Goal: Communication & Community: Answer question/provide support

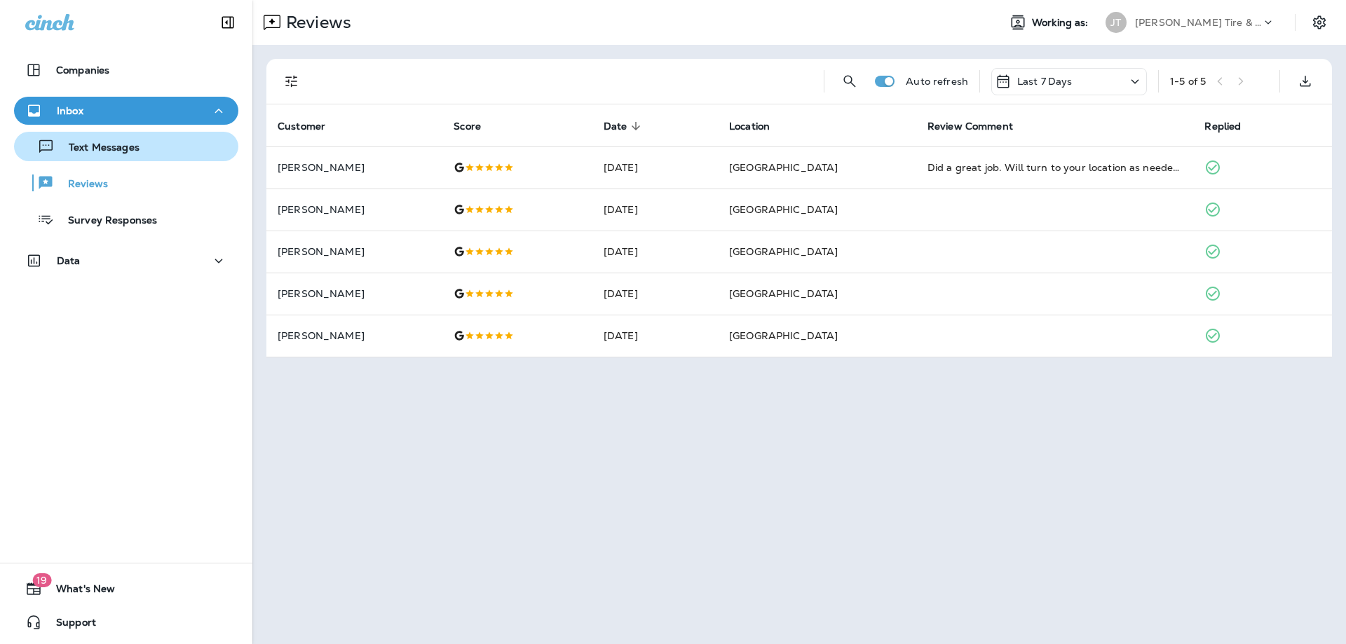
click at [133, 143] on p "Text Messages" at bounding box center [97, 148] width 85 height 13
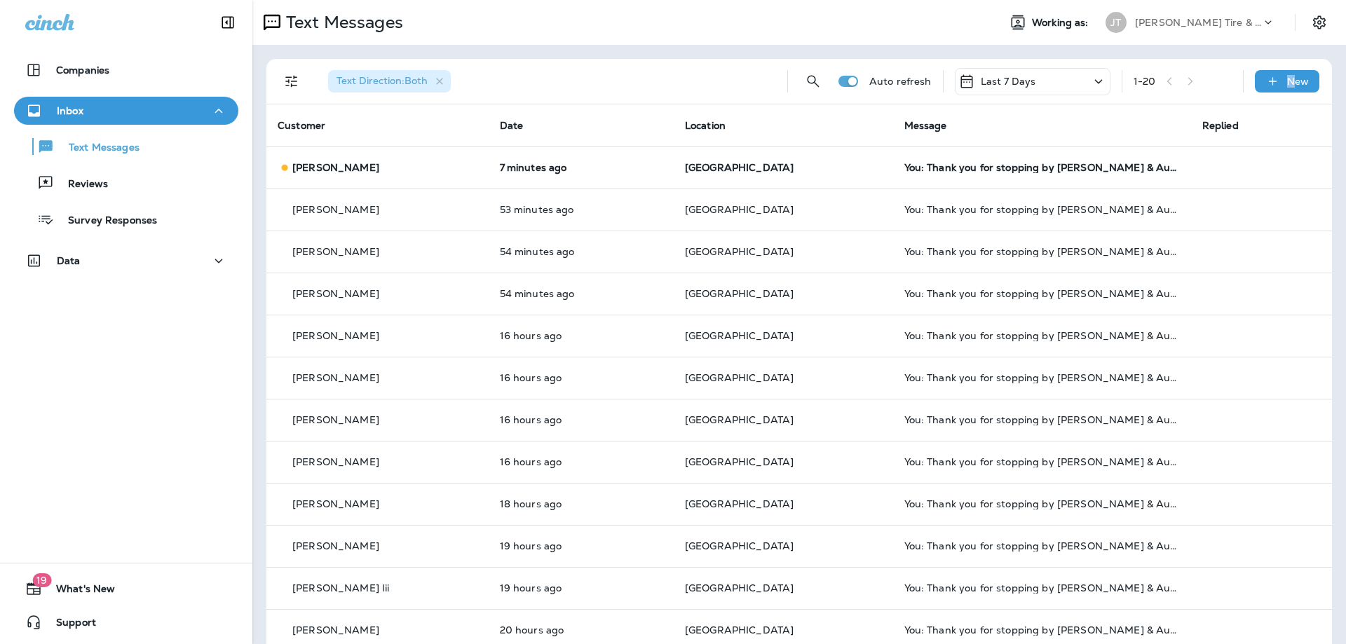
click at [1291, 69] on div "Text Direction : Both Auto refresh Last 7 Days 1 - 20 New" at bounding box center [802, 81] width 1049 height 45
click at [1289, 77] on p "New" at bounding box center [1298, 81] width 22 height 11
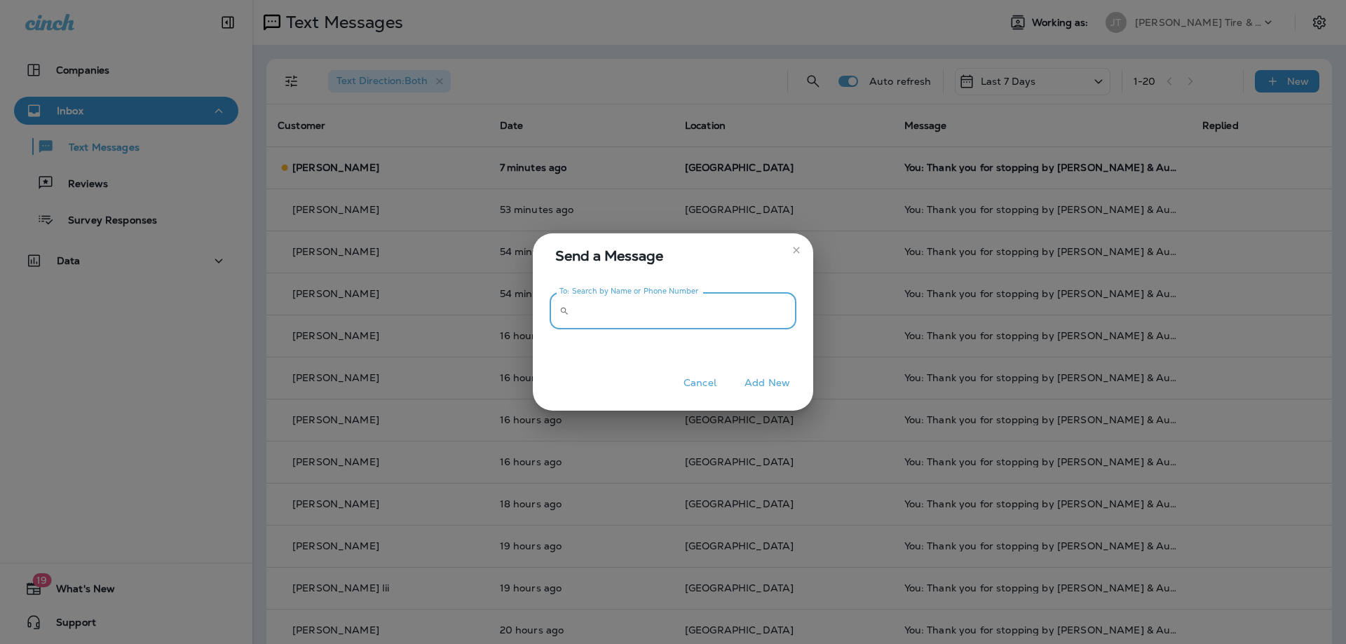
click at [726, 299] on input "To: Search by Name or Phone Number" at bounding box center [686, 310] width 222 height 37
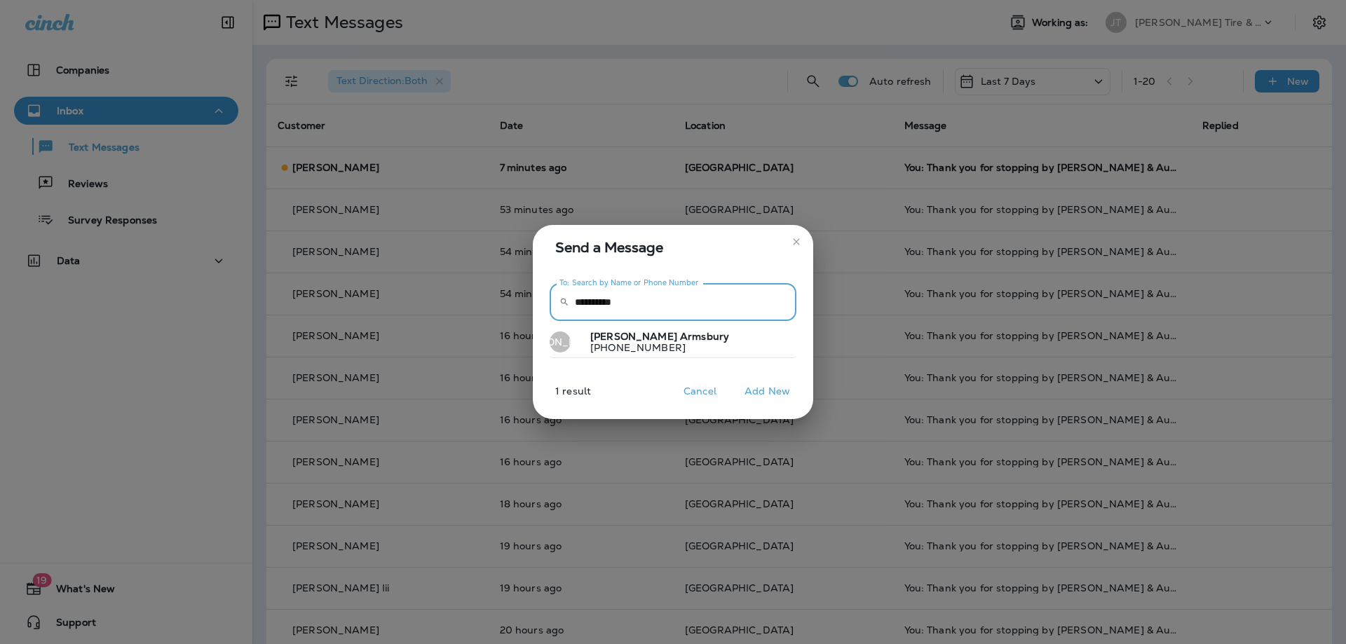
type input "**********"
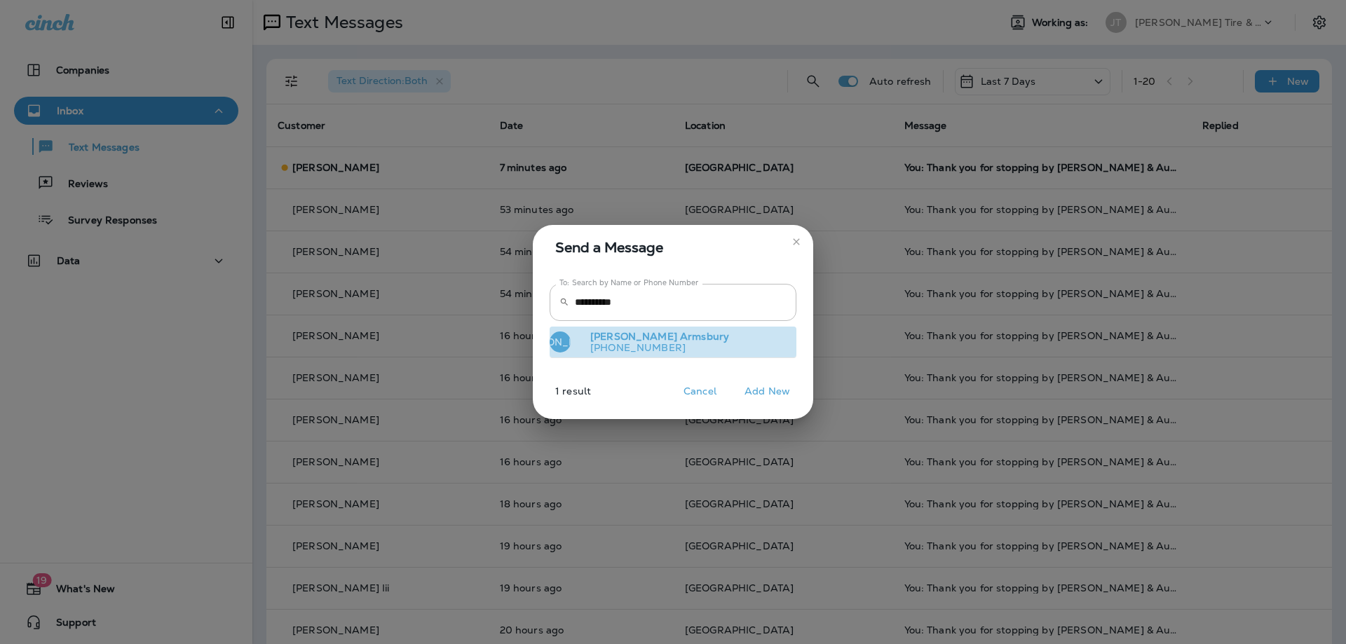
click at [648, 348] on p "[PHONE_NUMBER]" at bounding box center [654, 347] width 150 height 11
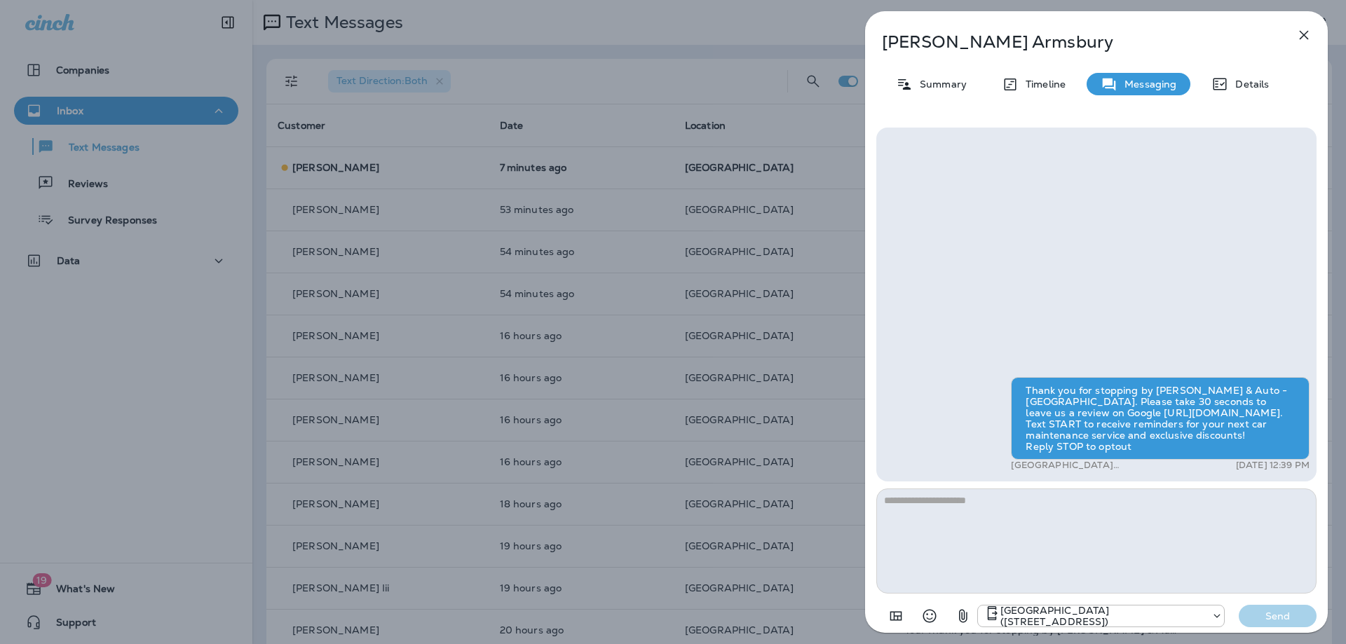
click at [1021, 527] on textarea at bounding box center [1096, 541] width 440 height 105
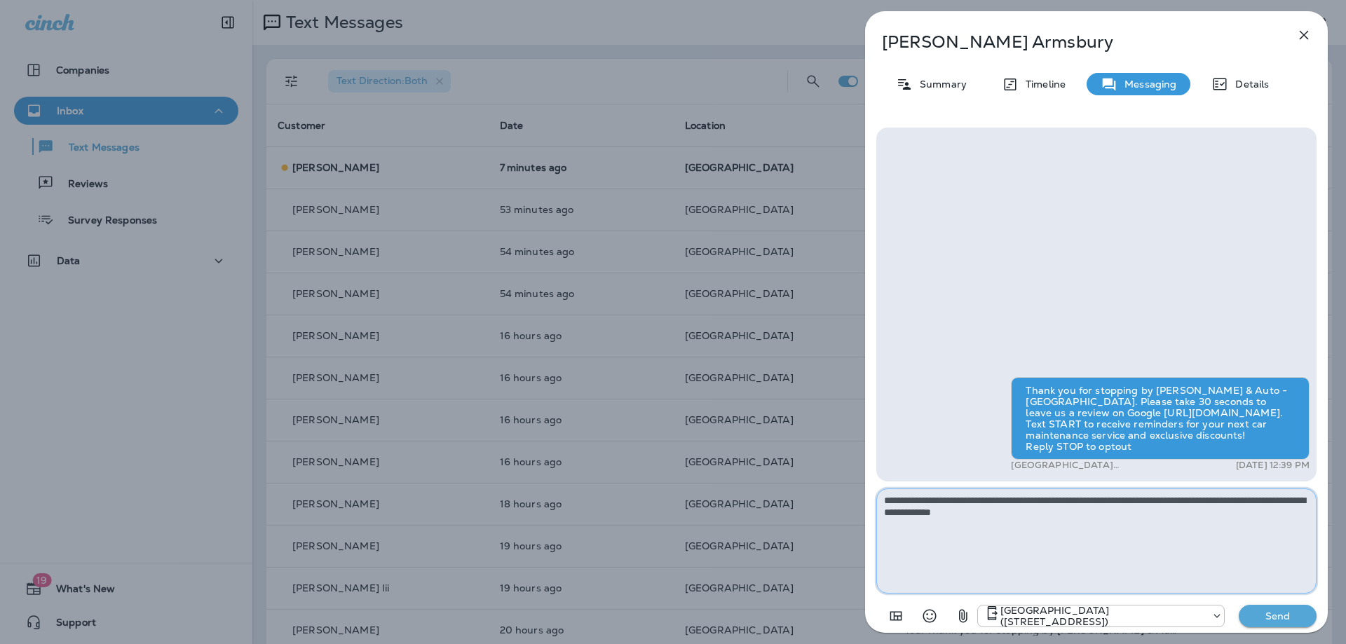
click at [1090, 514] on textarea "**********" at bounding box center [1096, 541] width 440 height 105
type textarea "**********"
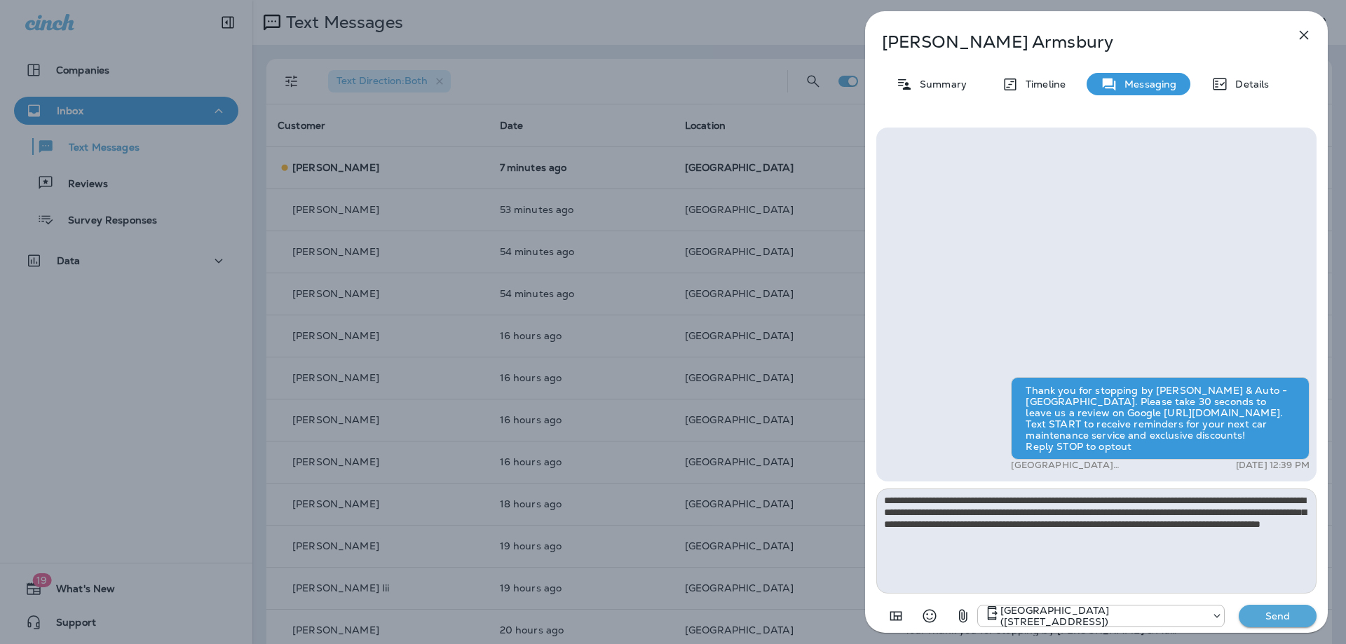
click at [1283, 619] on p "Send" at bounding box center [1277, 616] width 59 height 13
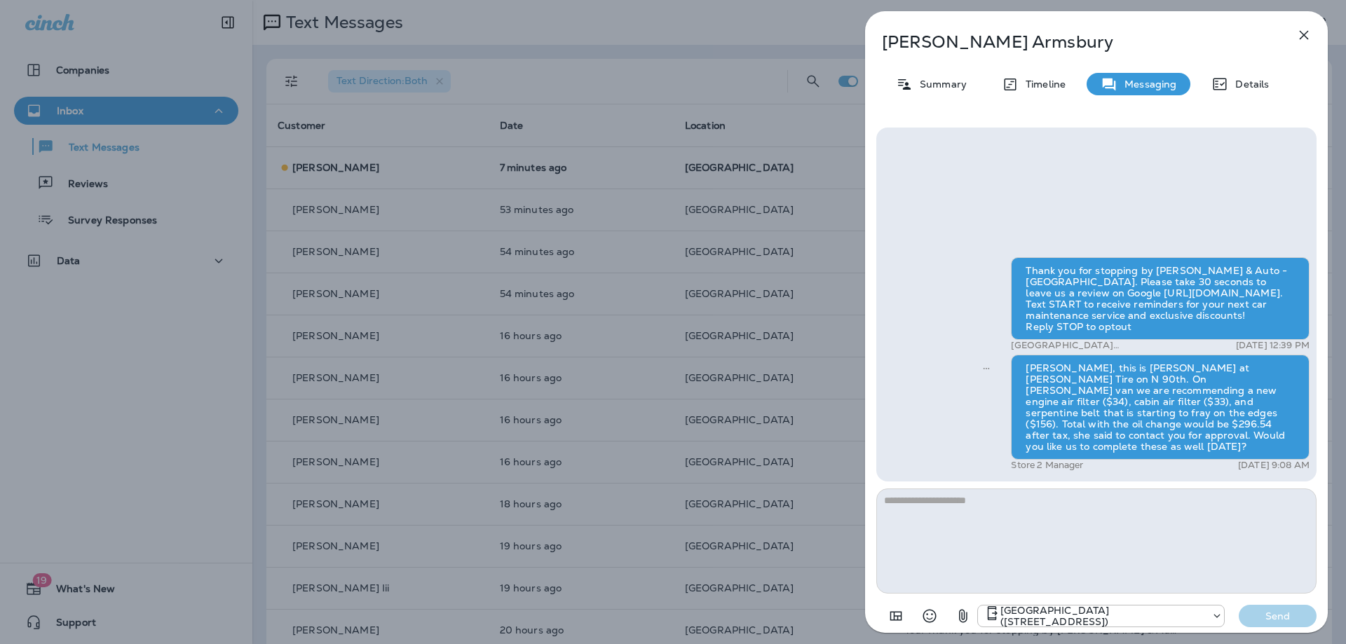
click at [1307, 34] on icon "button" at bounding box center [1303, 35] width 17 height 17
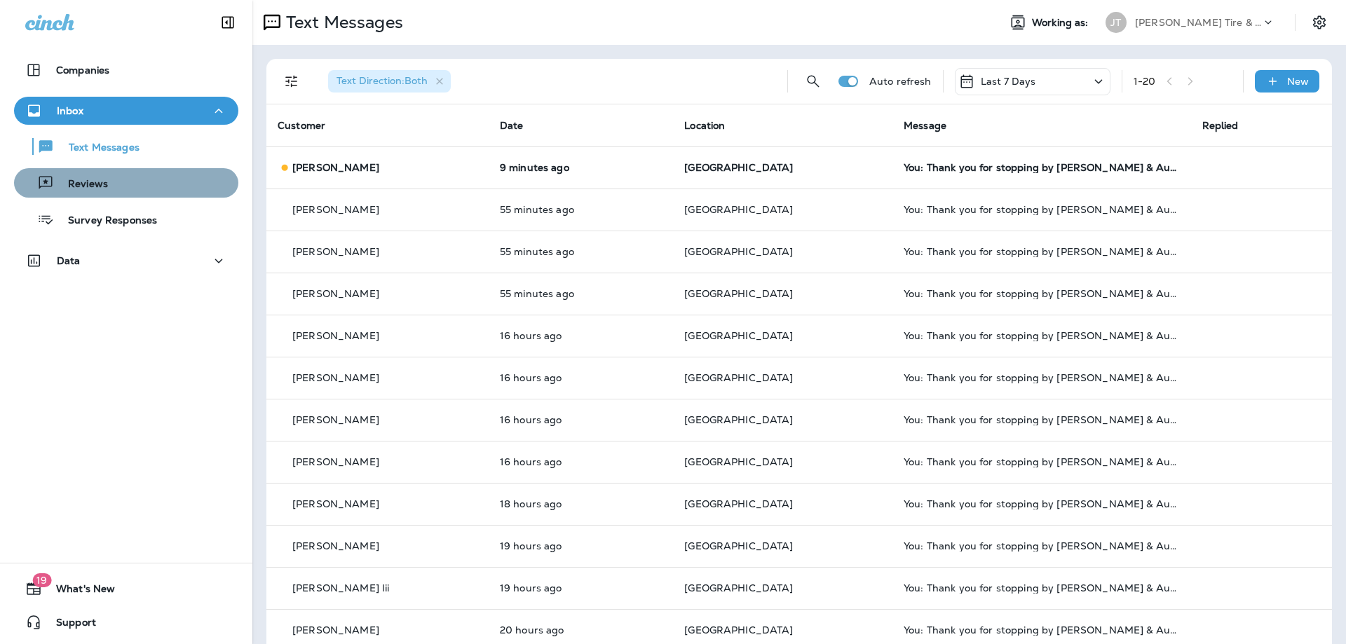
click at [120, 178] on div "Reviews" at bounding box center [126, 182] width 213 height 21
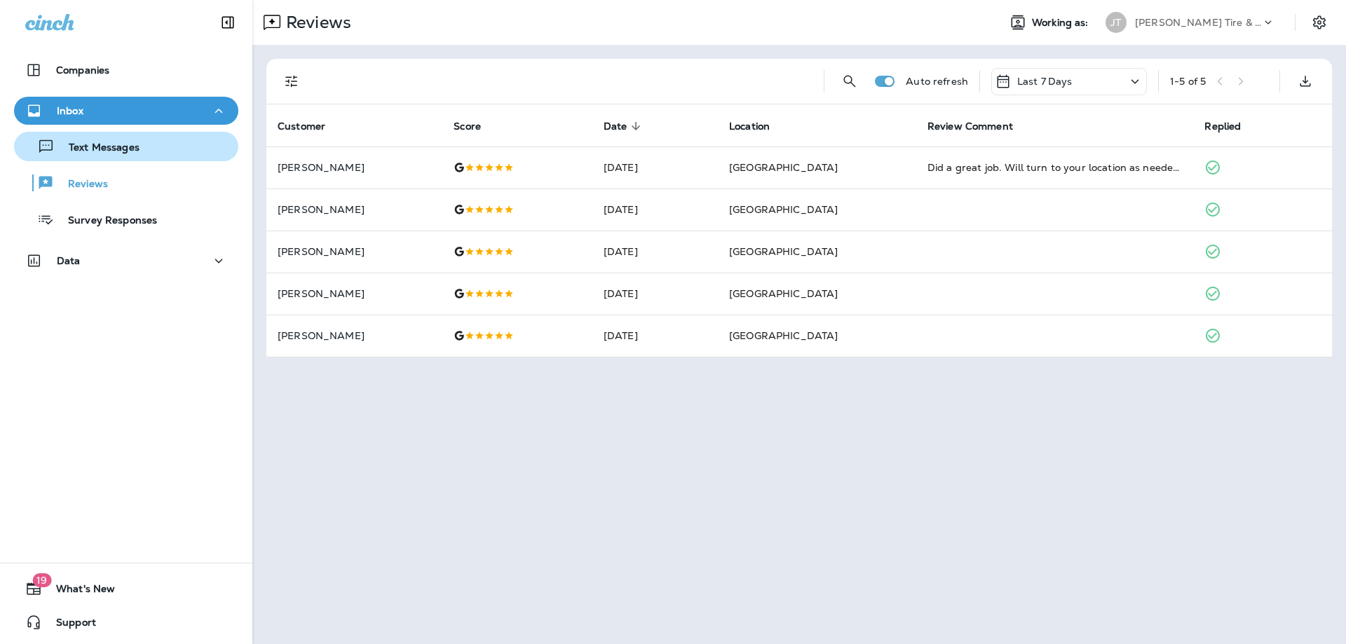
click at [158, 140] on div "Text Messages" at bounding box center [126, 146] width 213 height 21
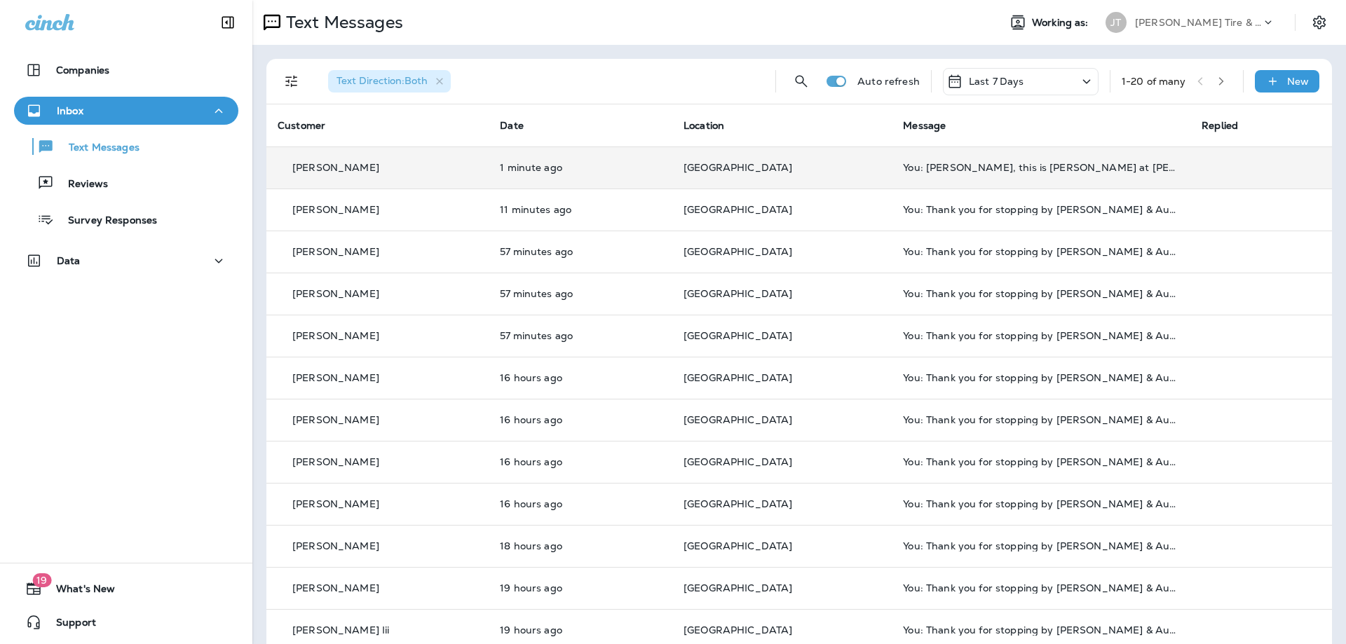
click at [642, 166] on p "1 minute ago" at bounding box center [580, 167] width 161 height 11
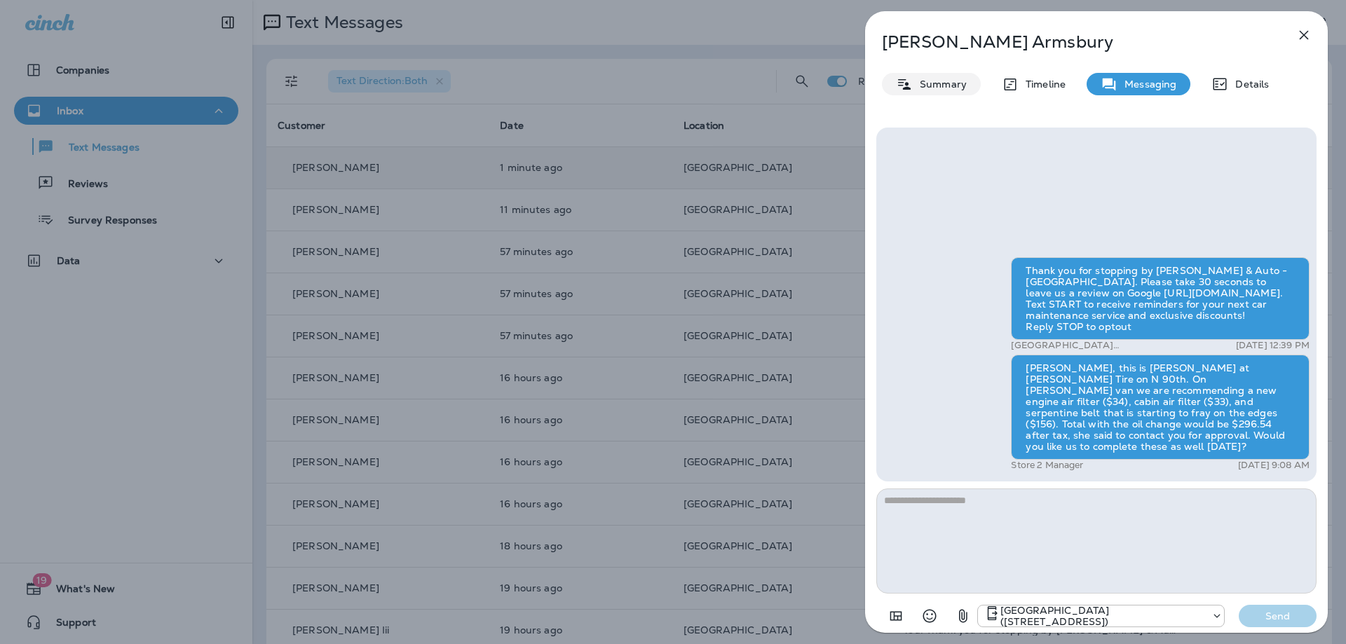
click at [948, 86] on p "Summary" at bounding box center [940, 84] width 54 height 11
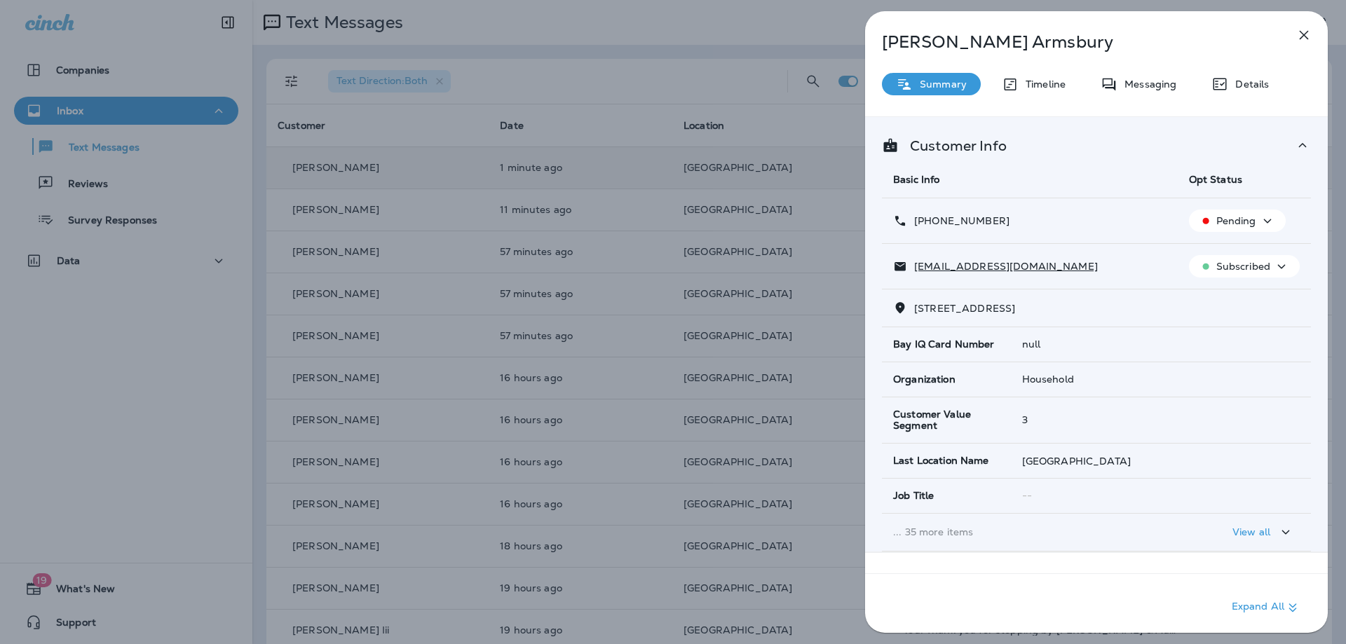
click at [1304, 32] on icon "button" at bounding box center [1303, 35] width 17 height 17
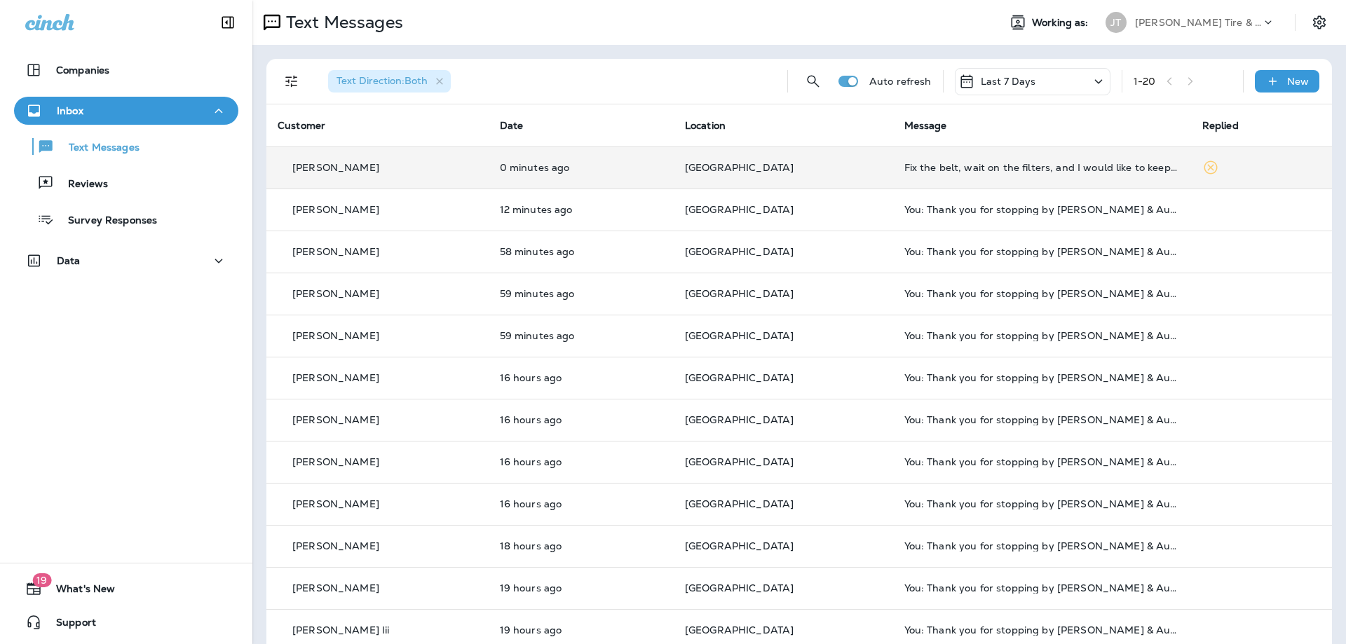
click at [636, 158] on td "0 minutes ago" at bounding box center [581, 168] width 185 height 42
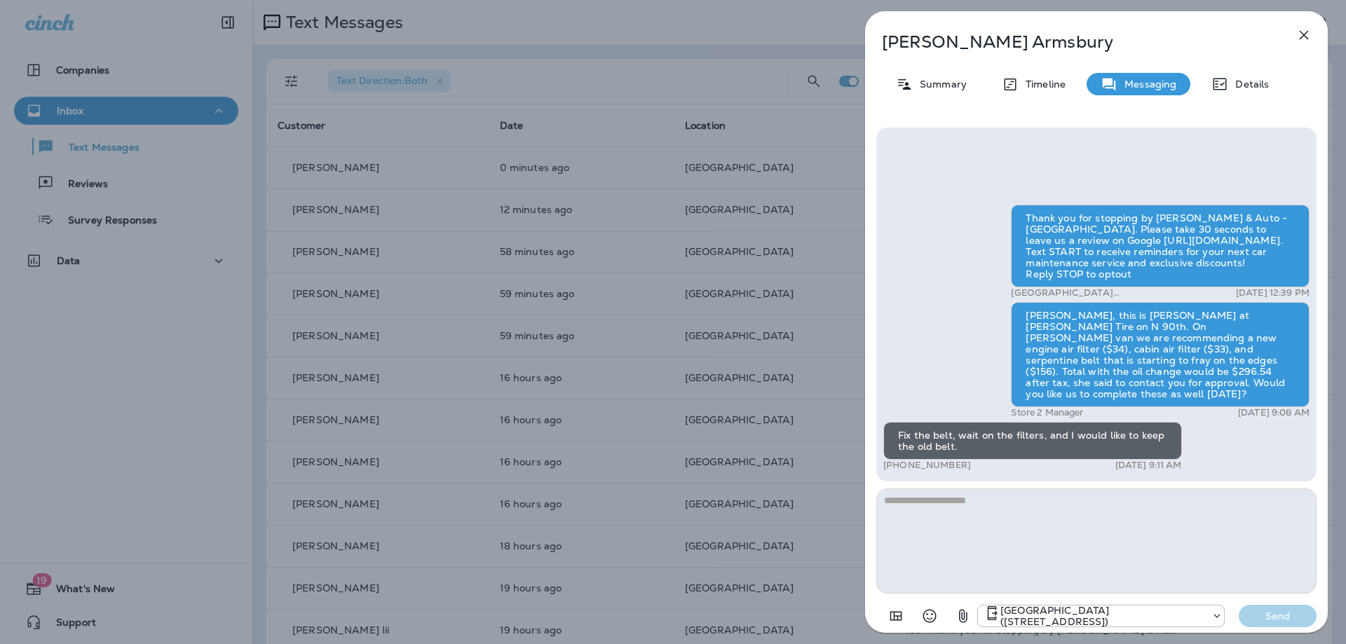
click at [1028, 545] on textarea at bounding box center [1096, 541] width 440 height 105
type textarea "**********"
click at [1284, 614] on p "Send" at bounding box center [1277, 616] width 59 height 13
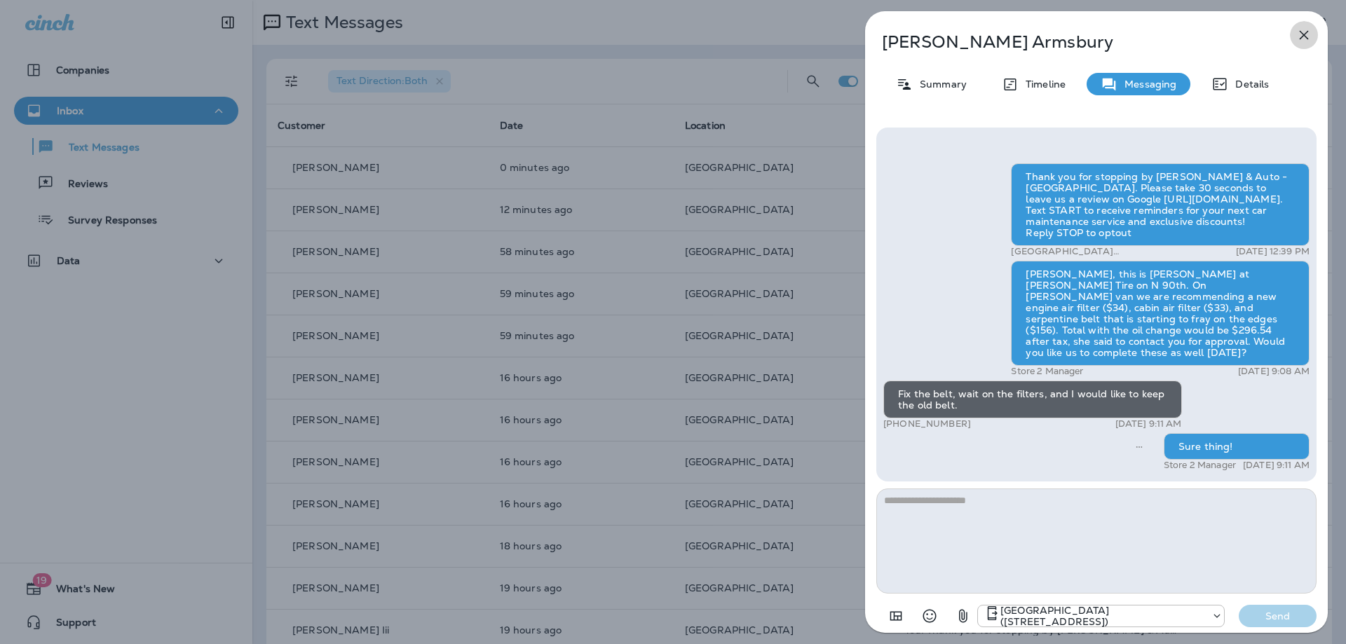
click at [1310, 30] on icon "button" at bounding box center [1303, 35] width 17 height 17
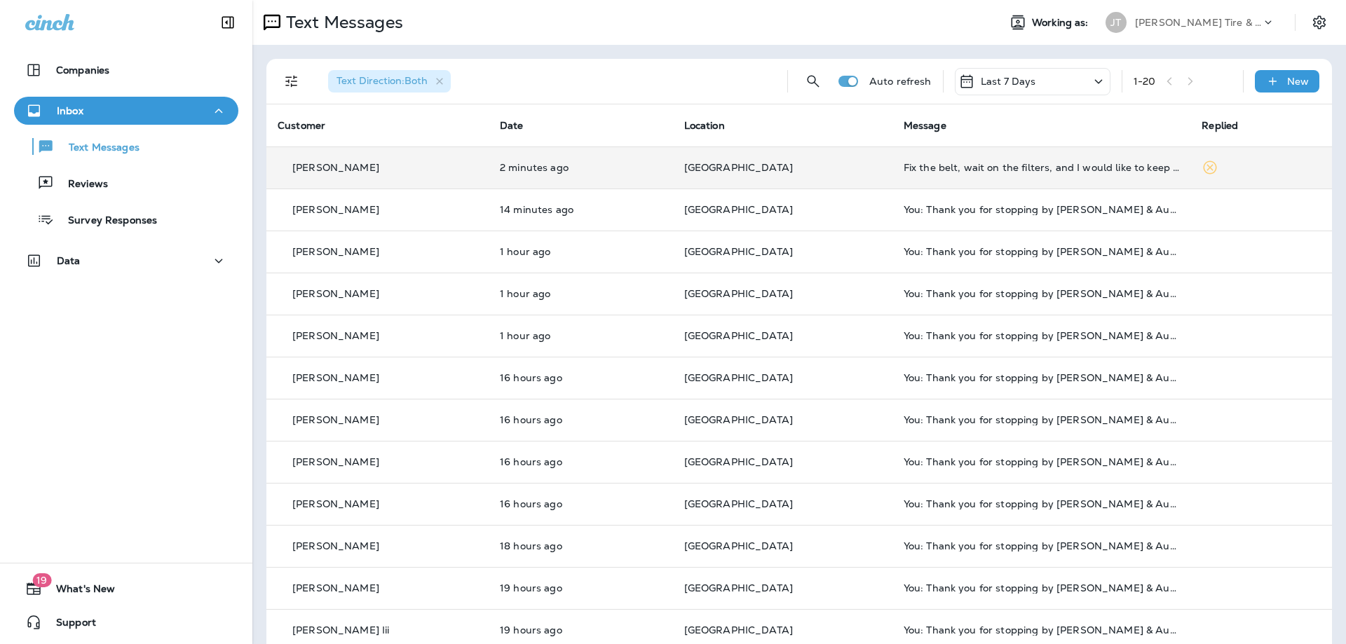
click at [618, 167] on p "2 minutes ago" at bounding box center [581, 167] width 162 height 11
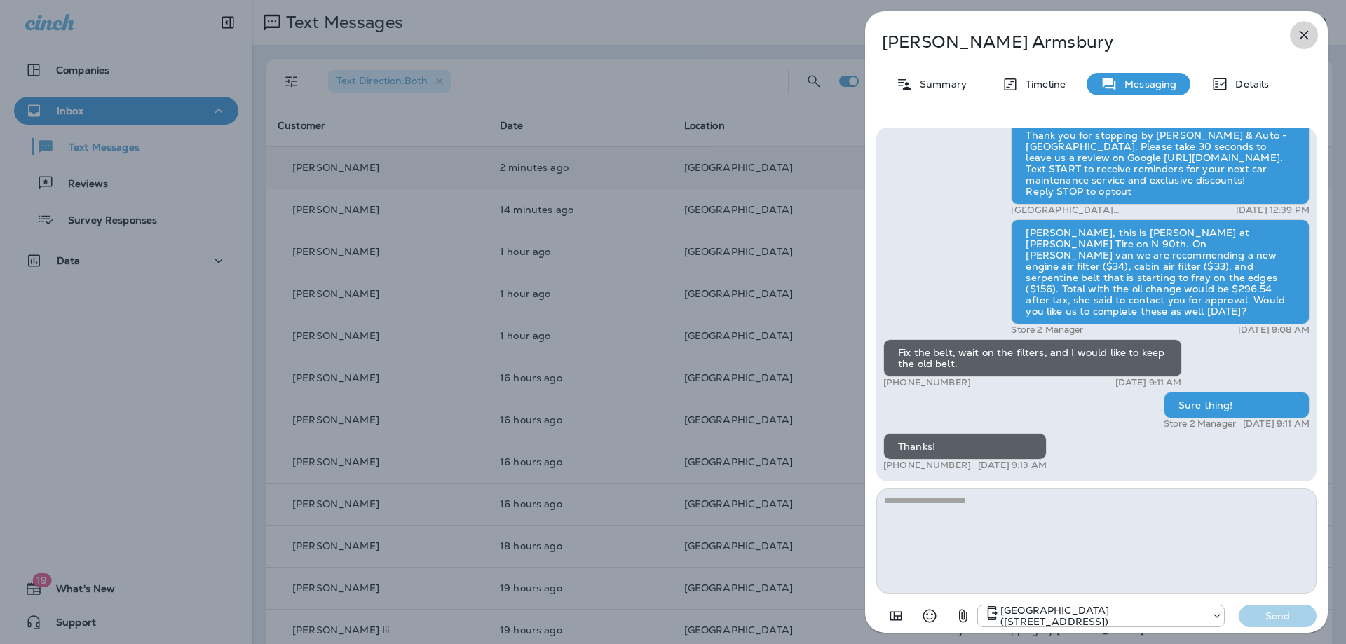
click at [1303, 36] on icon "button" at bounding box center [1304, 35] width 9 height 9
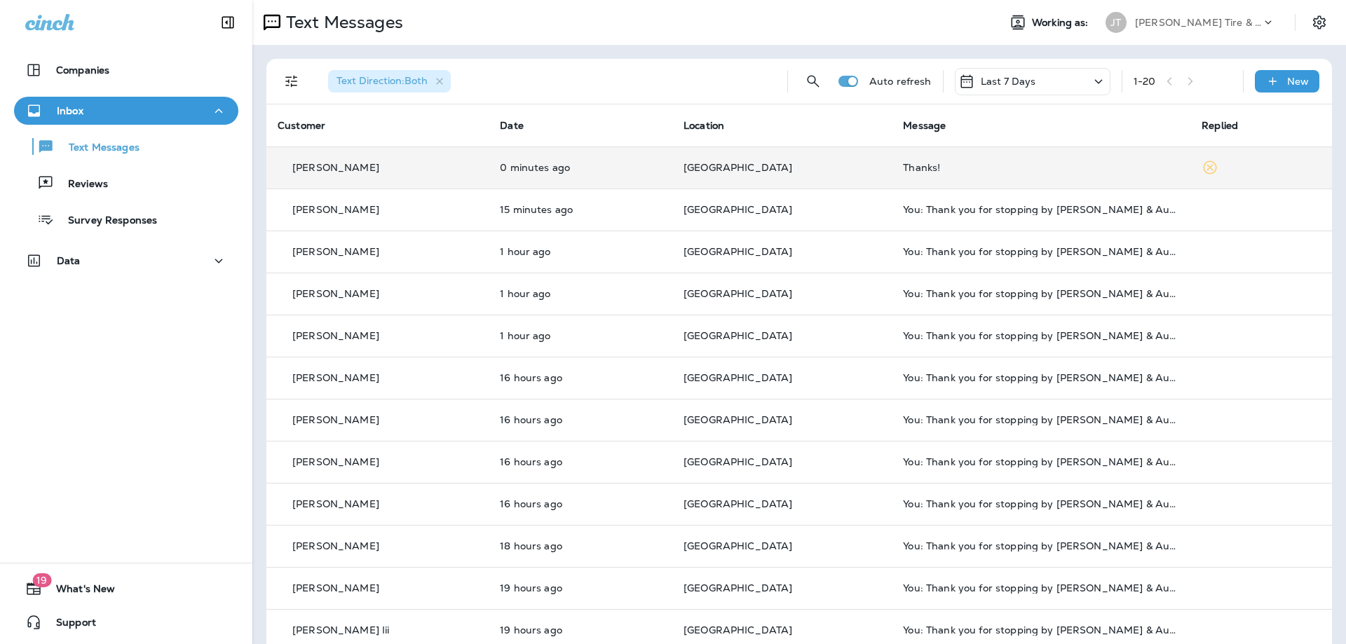
click at [437, 175] on td "[PERSON_NAME]" at bounding box center [377, 168] width 222 height 42
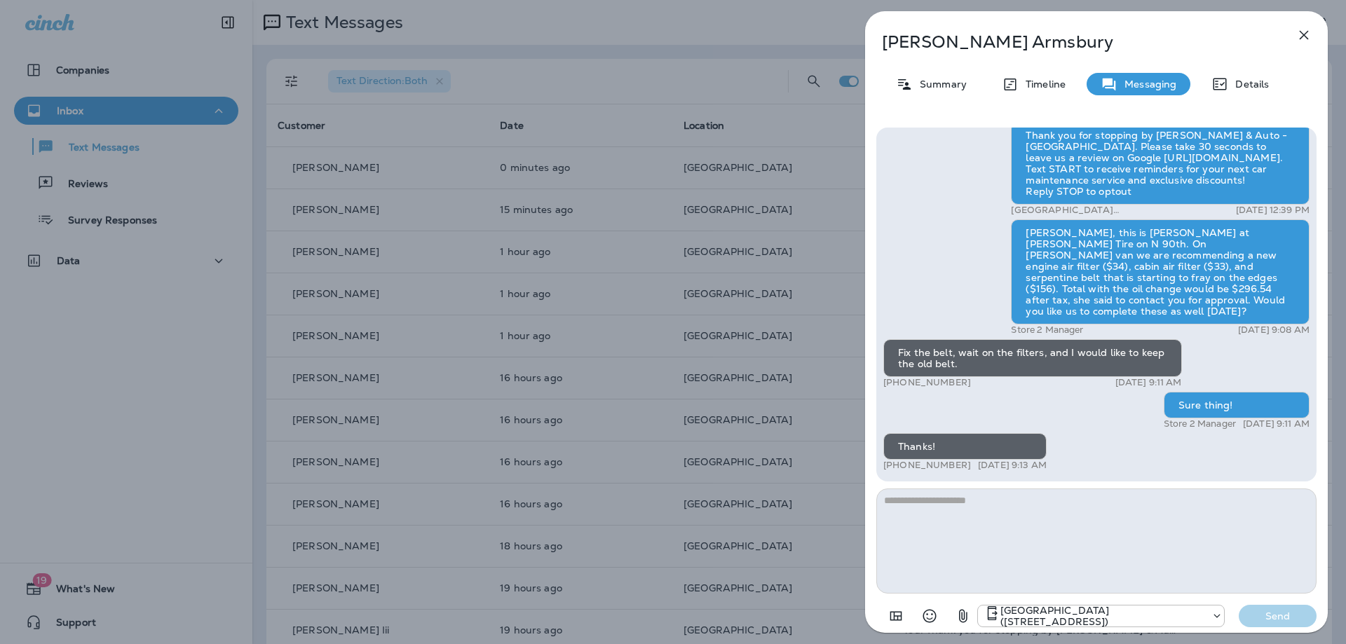
click at [1310, 33] on icon "button" at bounding box center [1303, 35] width 17 height 17
